Goal: Information Seeking & Learning: Find specific fact

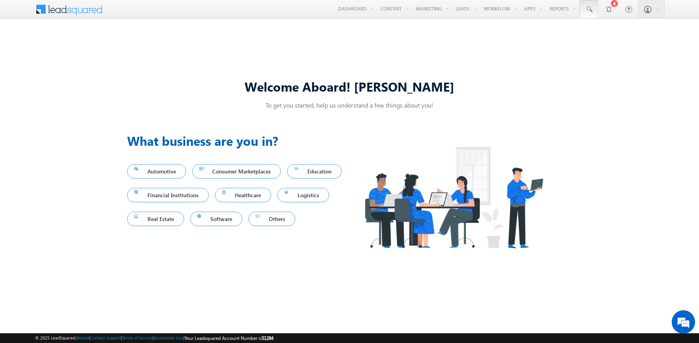
click at [589, 9] on span at bounding box center [589, 9] width 8 height 8
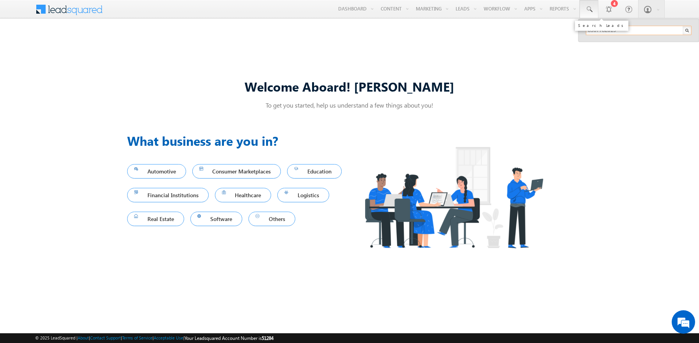
type input "8967782019"
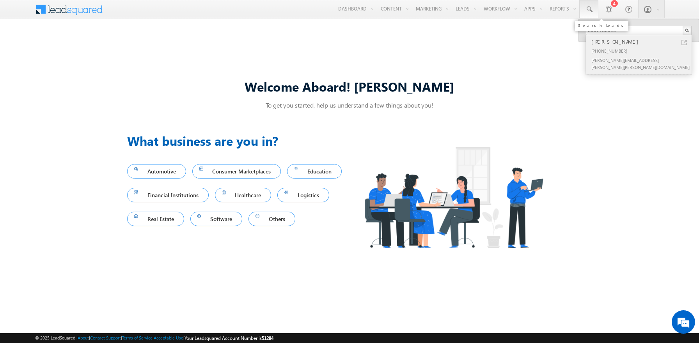
click at [642, 42] on div "[PERSON_NAME]" at bounding box center [642, 41] width 105 height 9
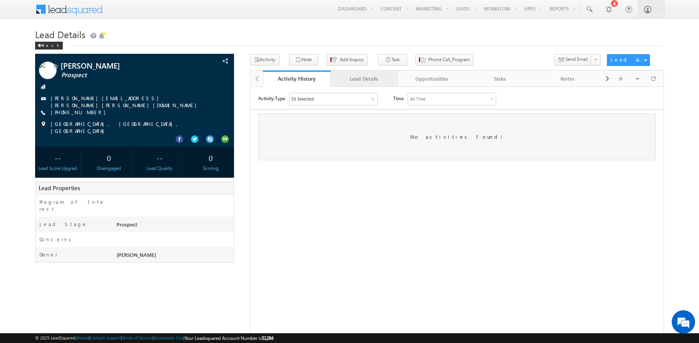
click at [364, 79] on div "Lead Details" at bounding box center [364, 78] width 55 height 9
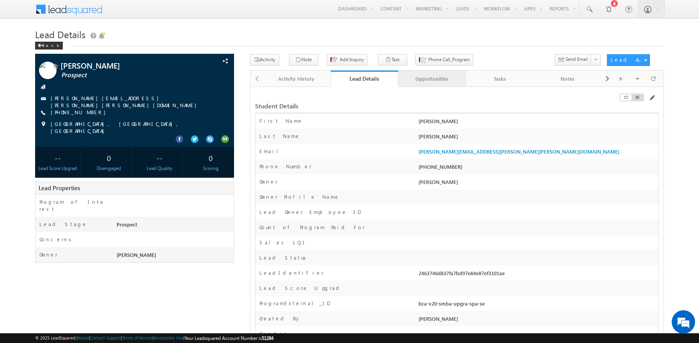
click at [432, 79] on div "Opportunities" at bounding box center [432, 78] width 55 height 9
